Goal: Find specific page/section: Find specific page/section

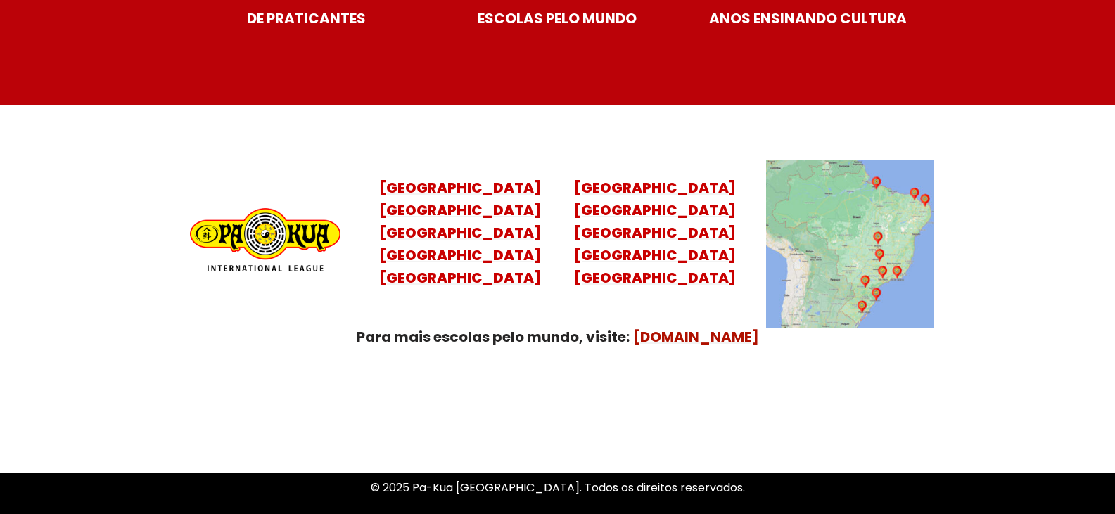
scroll to position [5627, 0]
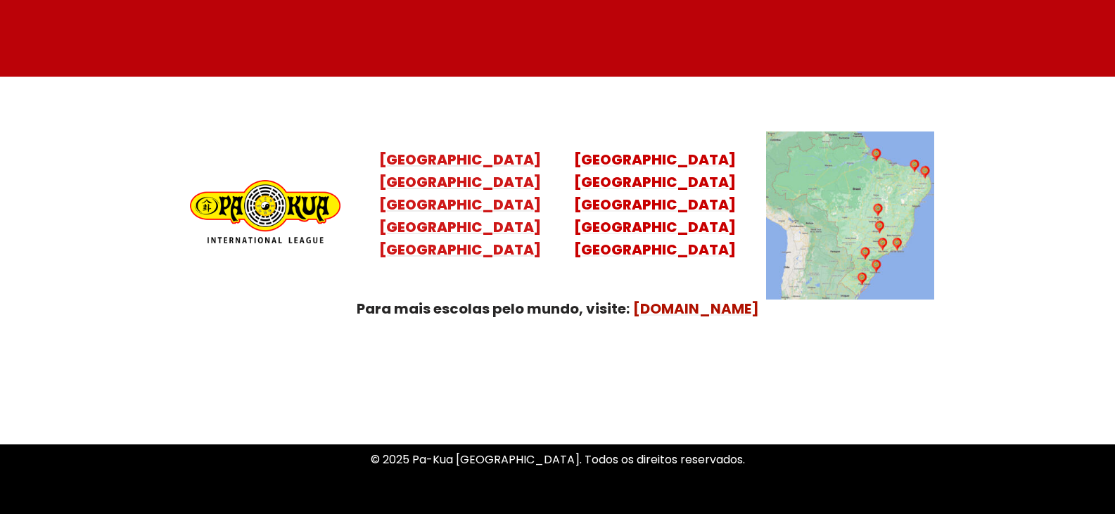
click at [452, 211] on mark "Santa Catarina Paraná São Paulo Rio de Janeiro" at bounding box center [460, 215] width 162 height 87
